Goal: Information Seeking & Learning: Learn about a topic

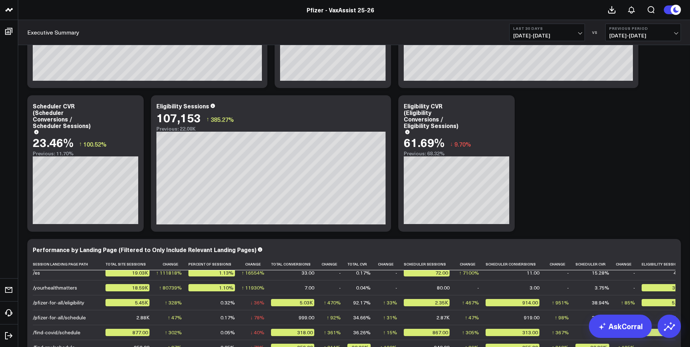
scroll to position [873, 0]
